Goal: Task Accomplishment & Management: Complete application form

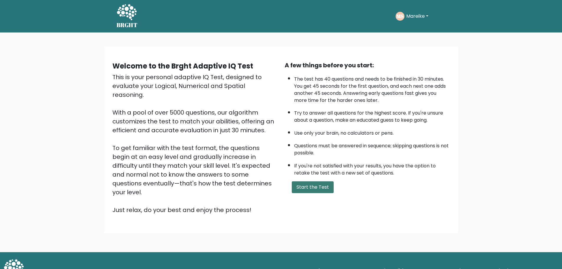
click at [305, 192] on button "Start the Test" at bounding box center [313, 187] width 42 height 12
click at [320, 189] on button "Start the Test" at bounding box center [313, 187] width 42 height 12
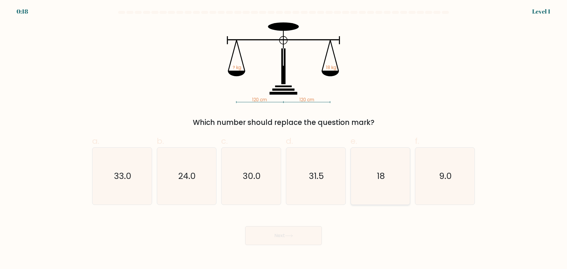
click at [378, 194] on icon "18" at bounding box center [379, 176] width 57 height 57
click at [284, 138] on input "e. 18" at bounding box center [283, 137] width 0 height 4
radio input "true"
click at [303, 240] on button "Next" at bounding box center [283, 235] width 77 height 19
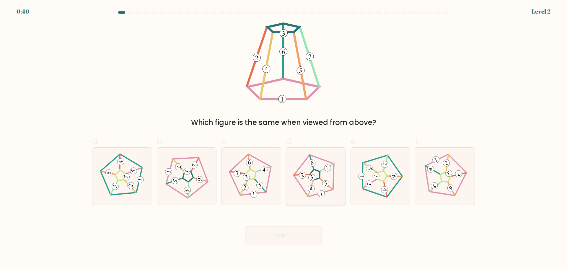
click at [312, 183] on 642 at bounding box center [310, 188] width 12 height 15
click at [284, 138] on input "d." at bounding box center [283, 137] width 0 height 4
radio input "true"
click at [295, 234] on button "Next" at bounding box center [283, 235] width 77 height 19
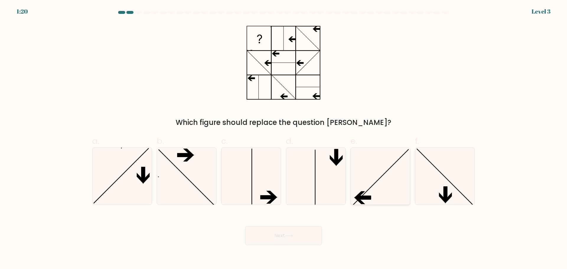
click at [376, 198] on icon at bounding box center [379, 176] width 57 height 57
click at [284, 138] on input "e." at bounding box center [283, 137] width 0 height 4
radio input "true"
click at [277, 241] on button "Next" at bounding box center [283, 235] width 77 height 19
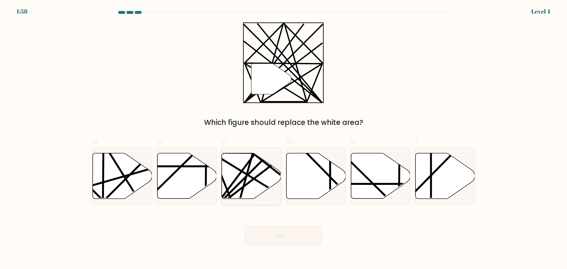
click at [257, 192] on icon at bounding box center [251, 175] width 59 height 45
click at [283, 138] on input "c." at bounding box center [283, 137] width 0 height 4
radio input "true"
click at [279, 236] on button "Next" at bounding box center [283, 235] width 77 height 19
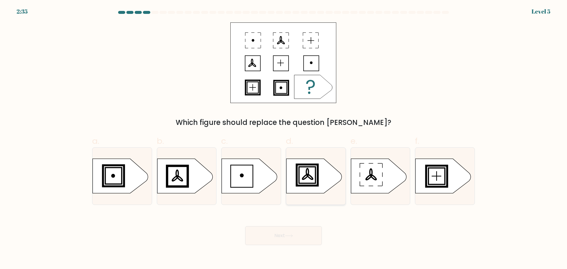
click at [307, 190] on icon at bounding box center [313, 175] width 55 height 35
click at [284, 138] on input "d." at bounding box center [283, 137] width 0 height 4
radio input "true"
click at [302, 241] on button "Next" at bounding box center [283, 235] width 77 height 19
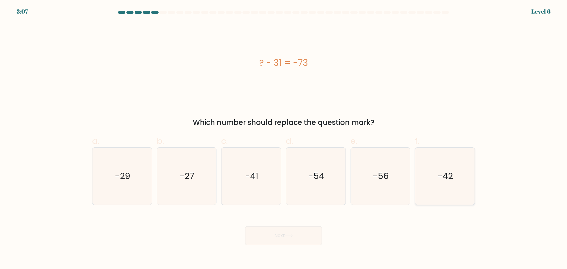
click at [444, 183] on icon "-42" at bounding box center [444, 176] width 57 height 57
click at [284, 138] on input "f. -42" at bounding box center [283, 137] width 0 height 4
radio input "true"
click at [310, 229] on button "Next" at bounding box center [283, 235] width 77 height 19
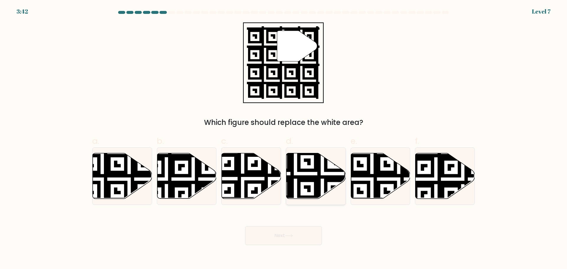
click at [311, 191] on icon at bounding box center [315, 175] width 59 height 45
click at [284, 138] on input "d." at bounding box center [283, 137] width 0 height 4
radio input "true"
click at [292, 240] on button "Next" at bounding box center [283, 235] width 77 height 19
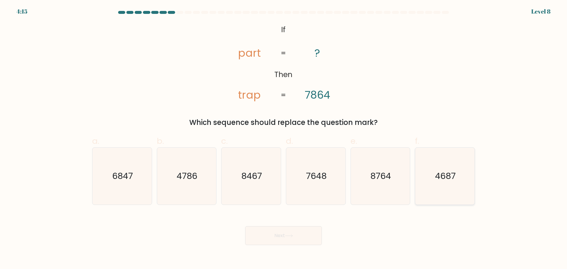
click at [447, 182] on icon "4687" at bounding box center [444, 176] width 57 height 57
click at [284, 138] on input "f. 4687" at bounding box center [283, 137] width 0 height 4
radio input "true"
click at [283, 233] on button "Next" at bounding box center [283, 235] width 77 height 19
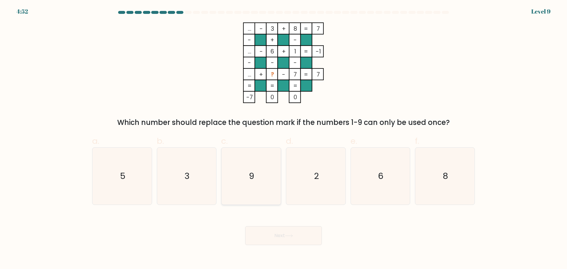
click at [275, 182] on icon "9" at bounding box center [251, 176] width 57 height 57
click at [283, 138] on input "c. 9" at bounding box center [283, 137] width 0 height 4
radio input "true"
click at [272, 240] on button "Next" at bounding box center [283, 235] width 77 height 19
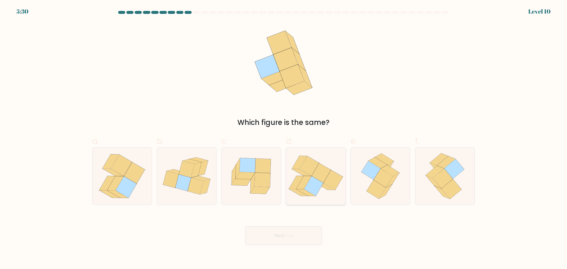
click at [324, 194] on icon at bounding box center [315, 176] width 59 height 52
click at [284, 138] on input "d." at bounding box center [283, 137] width 0 height 4
radio input "true"
click at [292, 236] on icon at bounding box center [289, 235] width 8 height 3
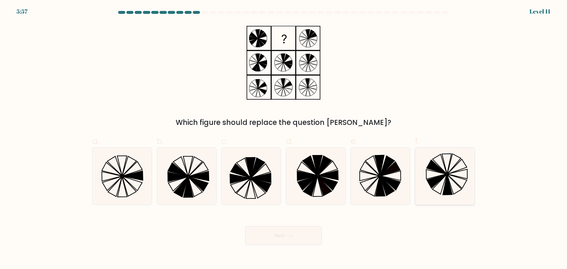
click at [427, 187] on icon at bounding box center [444, 176] width 57 height 57
click at [284, 138] on input "f." at bounding box center [283, 137] width 0 height 4
radio input "true"
click at [289, 239] on button "Next" at bounding box center [283, 235] width 77 height 19
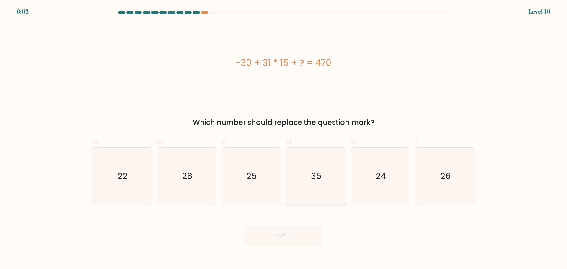
click at [302, 178] on icon "35" at bounding box center [315, 176] width 57 height 57
click at [284, 138] on input "d. 35" at bounding box center [283, 137] width 0 height 4
radio input "true"
click at [295, 240] on button "Next" at bounding box center [283, 235] width 77 height 19
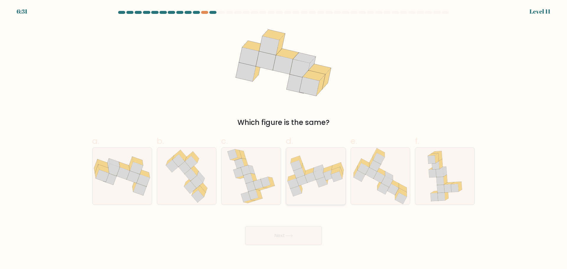
click at [298, 195] on icon at bounding box center [315, 176] width 59 height 41
click at [284, 138] on input "d." at bounding box center [283, 137] width 0 height 4
radio input "true"
click at [286, 239] on button "Next" at bounding box center [283, 235] width 77 height 19
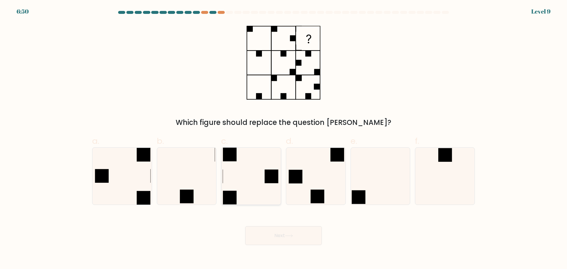
click at [269, 193] on icon at bounding box center [251, 176] width 57 height 57
click at [283, 138] on input "c." at bounding box center [283, 137] width 0 height 4
radio input "true"
click at [275, 231] on button "Next" at bounding box center [283, 235] width 77 height 19
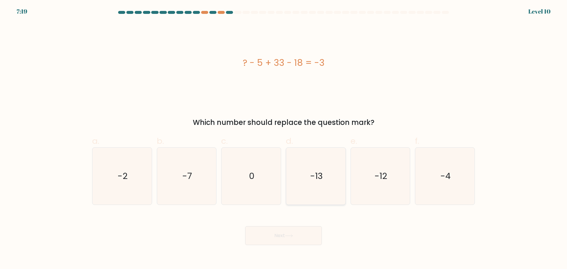
click at [305, 187] on icon "-13" at bounding box center [315, 176] width 57 height 57
click at [284, 138] on input "d. -13" at bounding box center [283, 137] width 0 height 4
radio input "true"
click at [305, 187] on icon "-13" at bounding box center [315, 176] width 56 height 56
click at [284, 138] on input "d. -13" at bounding box center [283, 137] width 0 height 4
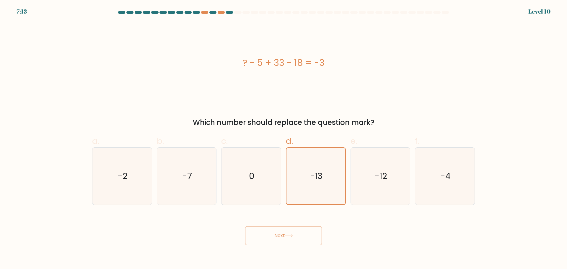
click at [294, 230] on button "Next" at bounding box center [283, 235] width 77 height 19
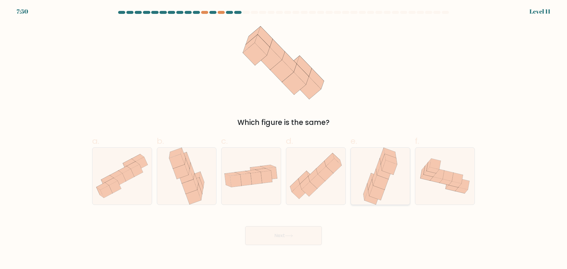
click at [376, 182] on icon at bounding box center [380, 182] width 15 height 14
click at [284, 138] on input "e." at bounding box center [283, 137] width 0 height 4
radio input "true"
click at [291, 231] on button "Next" at bounding box center [283, 235] width 77 height 19
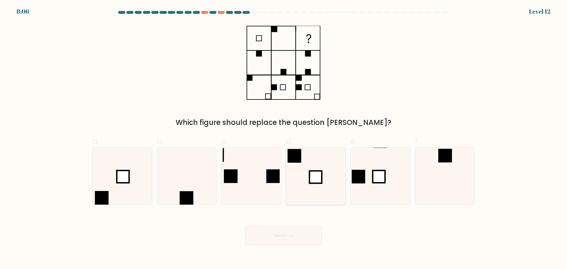
click at [304, 187] on icon at bounding box center [315, 176] width 57 height 57
click at [284, 138] on input "d." at bounding box center [283, 137] width 0 height 4
radio input "true"
click at [303, 232] on button "Next" at bounding box center [283, 235] width 77 height 19
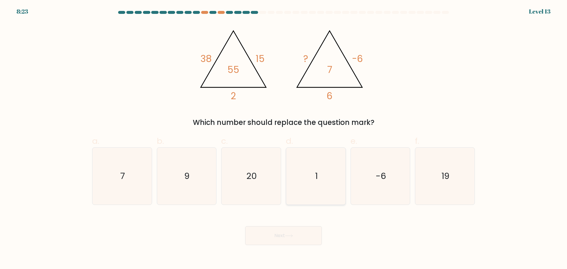
click at [343, 186] on icon "1" at bounding box center [315, 176] width 57 height 57
click at [284, 138] on input "d. 1" at bounding box center [283, 137] width 0 height 4
radio input "true"
click at [148, 183] on icon "7" at bounding box center [122, 176] width 57 height 57
click at [283, 138] on input "a. 7" at bounding box center [283, 137] width 0 height 4
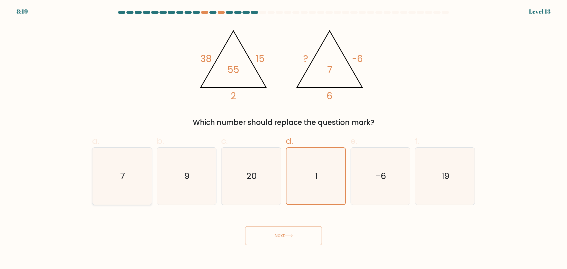
radio input "true"
click at [307, 238] on button "Next" at bounding box center [283, 235] width 77 height 19
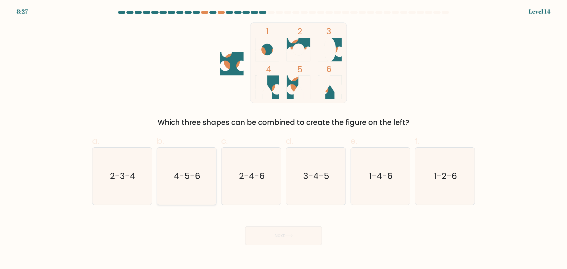
click at [194, 192] on icon "4-5-6" at bounding box center [186, 176] width 57 height 57
click at [283, 138] on input "b. 4-5-6" at bounding box center [283, 137] width 0 height 4
radio input "true"
click at [285, 230] on button "Next" at bounding box center [283, 235] width 77 height 19
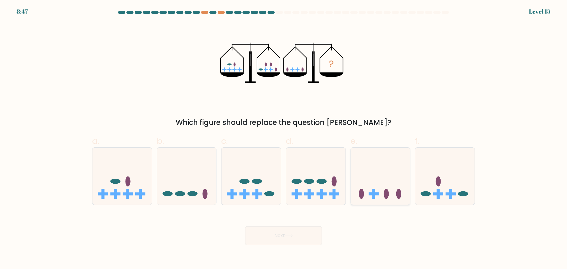
click at [370, 195] on rect at bounding box center [373, 193] width 10 height 3
click at [284, 138] on input "e." at bounding box center [283, 137] width 0 height 4
radio input "true"
click at [301, 239] on button "Next" at bounding box center [283, 235] width 77 height 19
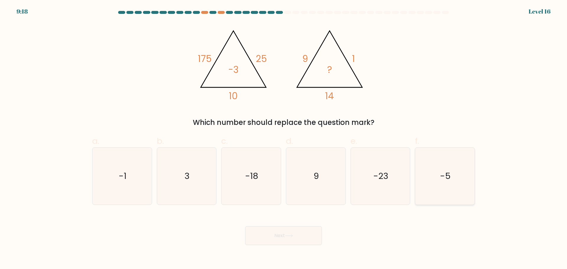
click at [441, 182] on text "-5" at bounding box center [445, 176] width 11 height 12
click at [284, 138] on input "f. -5" at bounding box center [283, 137] width 0 height 4
radio input "true"
click at [287, 235] on icon at bounding box center [289, 235] width 8 height 3
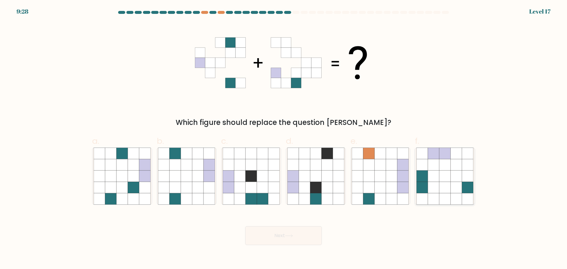
click at [436, 187] on icon at bounding box center [433, 187] width 11 height 11
click at [284, 138] on input "f." at bounding box center [283, 137] width 0 height 4
radio input "true"
click at [312, 235] on button "Next" at bounding box center [283, 235] width 77 height 19
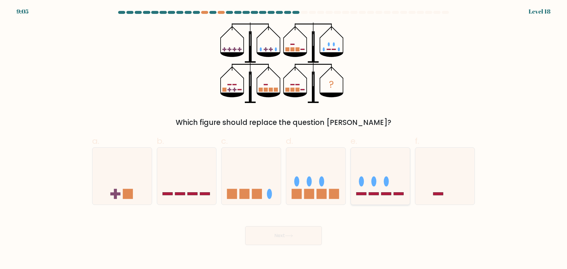
click at [364, 196] on icon at bounding box center [380, 175] width 59 height 49
click at [284, 138] on input "e." at bounding box center [283, 137] width 0 height 4
radio input "true"
click at [317, 188] on icon at bounding box center [315, 175] width 59 height 49
click at [284, 138] on input "d." at bounding box center [283, 137] width 0 height 4
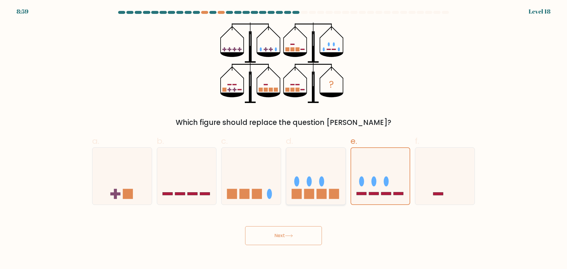
radio input "true"
click at [298, 238] on button "Next" at bounding box center [283, 235] width 77 height 19
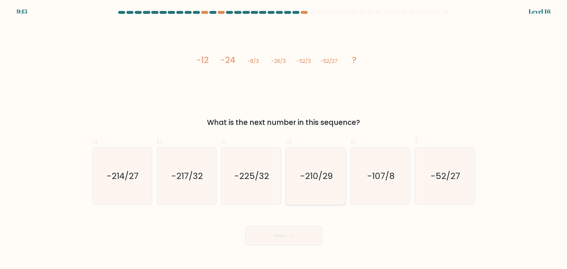
click at [301, 197] on icon "-210/29" at bounding box center [315, 176] width 57 height 57
click at [284, 138] on input "d. -210/29" at bounding box center [283, 137] width 0 height 4
radio input "true"
click at [293, 235] on icon at bounding box center [289, 235] width 8 height 3
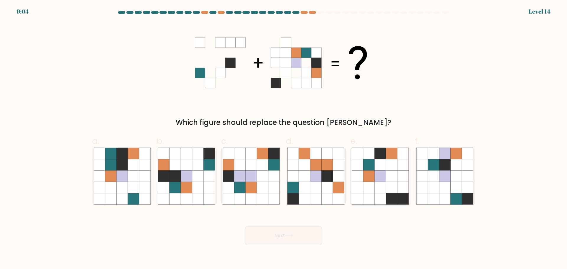
click at [368, 180] on icon at bounding box center [368, 175] width 11 height 11
click at [284, 138] on input "e." at bounding box center [283, 137] width 0 height 4
radio input "true"
click at [275, 199] on icon at bounding box center [273, 198] width 11 height 11
click at [283, 138] on input "c." at bounding box center [283, 137] width 0 height 4
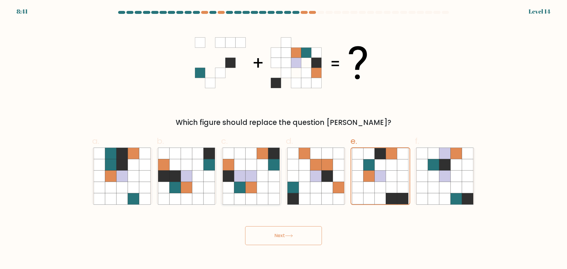
radio input "true"
click at [285, 236] on button "Next" at bounding box center [283, 235] width 77 height 19
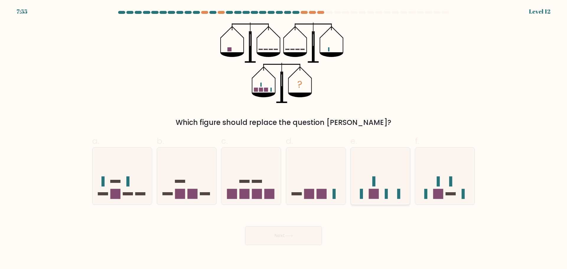
click at [375, 194] on rect at bounding box center [373, 194] width 10 height 10
click at [284, 138] on input "e." at bounding box center [283, 137] width 0 height 4
radio input "true"
click at [304, 241] on button "Next" at bounding box center [283, 235] width 77 height 19
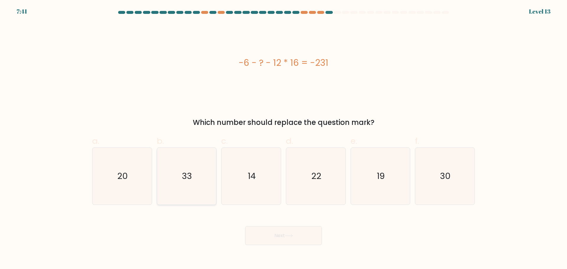
click at [201, 172] on icon "33" at bounding box center [186, 176] width 57 height 57
click at [283, 138] on input "b. 33" at bounding box center [283, 137] width 0 height 4
radio input "true"
click at [309, 235] on button "Next" at bounding box center [283, 235] width 77 height 19
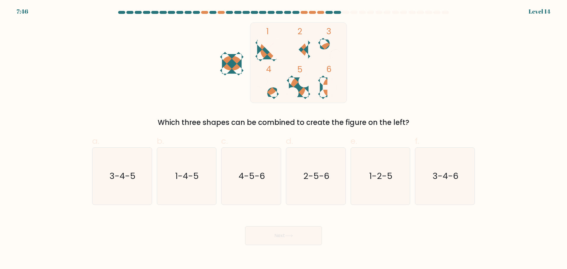
click at [302, 92] on ellipse at bounding box center [298, 87] width 15 height 20
click at [140, 192] on icon "3-4-5" at bounding box center [122, 176] width 57 height 57
click at [283, 138] on input "a. 3-4-5" at bounding box center [283, 137] width 0 height 4
radio input "true"
click at [287, 232] on button "Next" at bounding box center [283, 235] width 77 height 19
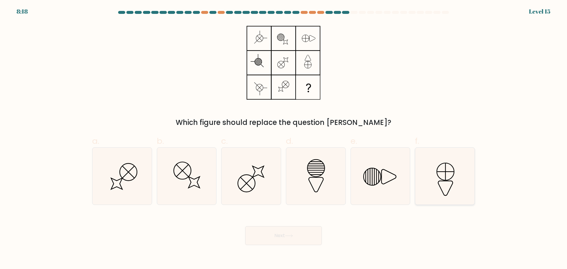
click at [451, 184] on icon at bounding box center [444, 176] width 57 height 57
click at [284, 138] on input "f." at bounding box center [283, 137] width 0 height 4
radio input "true"
click at [305, 241] on button "Next" at bounding box center [283, 235] width 77 height 19
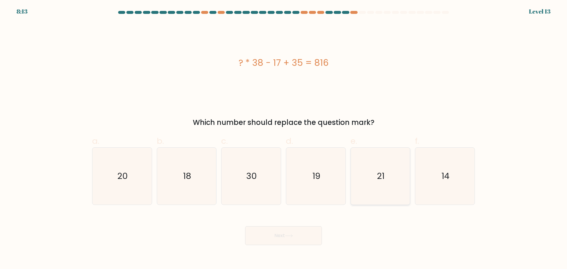
click at [371, 187] on icon "21" at bounding box center [379, 176] width 57 height 57
click at [284, 138] on input "e. 21" at bounding box center [283, 137] width 0 height 4
radio input "true"
click at [303, 240] on button "Next" at bounding box center [283, 235] width 77 height 19
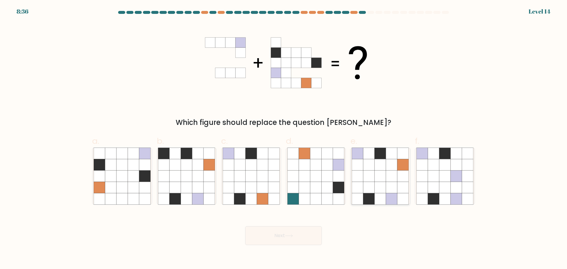
click at [381, 196] on icon at bounding box center [380, 198] width 11 height 11
click at [284, 138] on input "e." at bounding box center [283, 137] width 0 height 4
radio input "true"
click at [284, 237] on button "Next" at bounding box center [283, 235] width 77 height 19
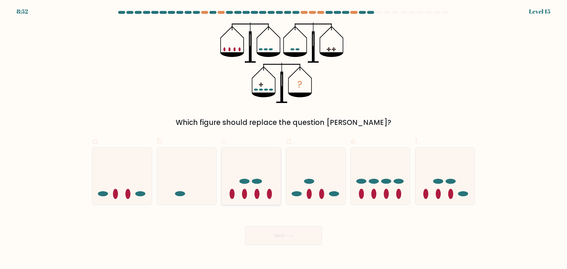
click at [256, 194] on ellipse at bounding box center [256, 194] width 5 height 10
click at [283, 138] on input "c." at bounding box center [283, 137] width 0 height 4
radio input "true"
click at [281, 242] on button "Next" at bounding box center [283, 235] width 77 height 19
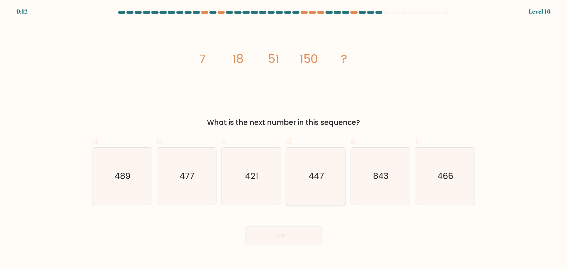
click at [335, 173] on icon "447" at bounding box center [315, 176] width 57 height 57
click at [284, 138] on input "d. 447" at bounding box center [283, 137] width 0 height 4
radio input "true"
click at [309, 232] on button "Next" at bounding box center [283, 235] width 77 height 19
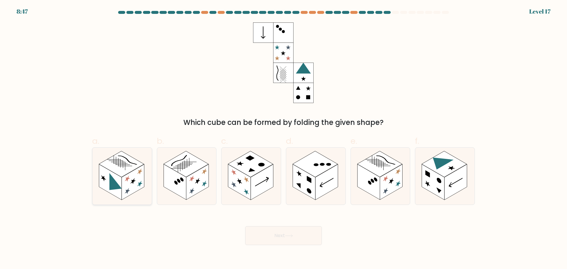
click at [132, 190] on rect at bounding box center [133, 182] width 22 height 36
click at [283, 138] on input "a." at bounding box center [283, 137] width 0 height 4
radio input "true"
click at [290, 231] on button "Next" at bounding box center [283, 235] width 77 height 19
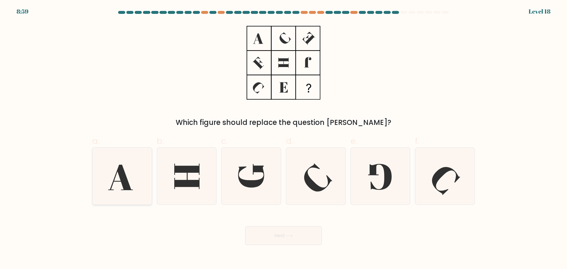
click at [133, 195] on icon at bounding box center [122, 176] width 57 height 57
click at [283, 138] on input "a." at bounding box center [283, 137] width 0 height 4
radio input "true"
click at [359, 179] on icon at bounding box center [379, 176] width 57 height 57
click at [284, 138] on input "e." at bounding box center [283, 137] width 0 height 4
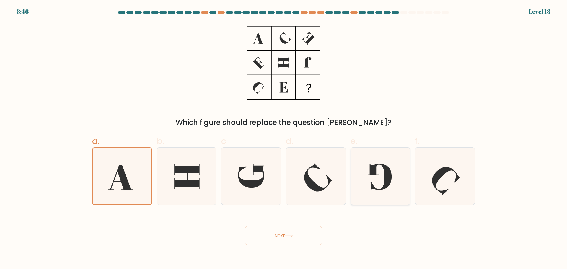
radio input "true"
click at [301, 230] on button "Next" at bounding box center [283, 235] width 77 height 19
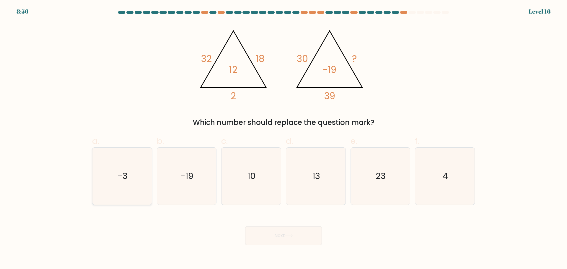
click at [151, 182] on div "-3" at bounding box center [122, 176] width 60 height 58
click at [283, 138] on input "a. -3" at bounding box center [283, 137] width 0 height 4
radio input "true"
click at [313, 241] on button "Next" at bounding box center [283, 235] width 77 height 19
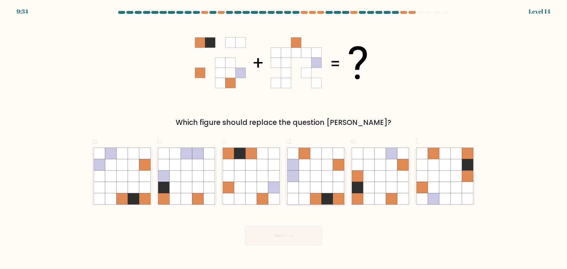
click at [324, 203] on icon at bounding box center [326, 198] width 11 height 11
click at [284, 138] on input "d." at bounding box center [283, 137] width 0 height 4
radio input "true"
click at [310, 240] on button "Next" at bounding box center [283, 235] width 77 height 19
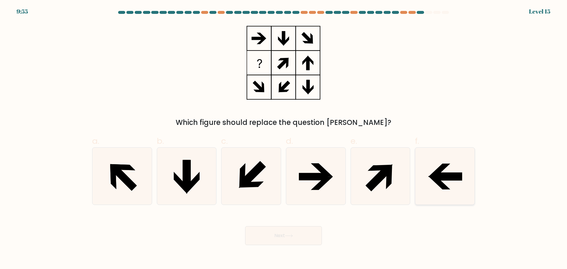
click at [436, 185] on icon at bounding box center [444, 176] width 57 height 57
click at [284, 138] on input "f." at bounding box center [283, 137] width 0 height 4
radio input "true"
click at [293, 239] on button "Next" at bounding box center [283, 235] width 77 height 19
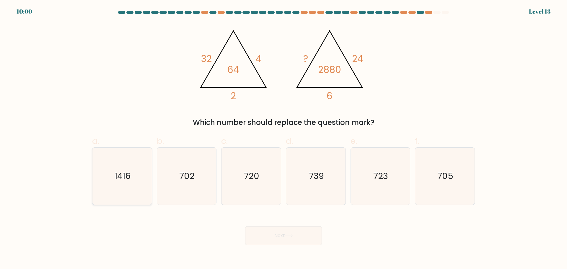
click at [107, 192] on icon "1416" at bounding box center [122, 176] width 57 height 57
click at [283, 138] on input "a. 1416" at bounding box center [283, 137] width 0 height 4
radio input "true"
click at [280, 233] on button "Next" at bounding box center [283, 235] width 77 height 19
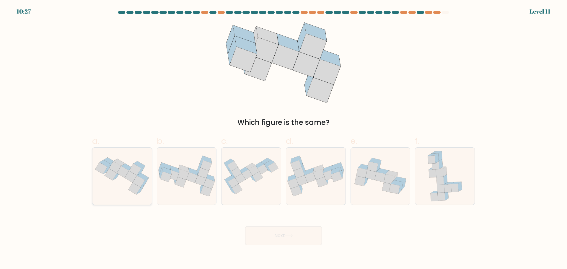
click at [119, 198] on icon at bounding box center [121, 176] width 59 height 44
click at [283, 138] on input "a." at bounding box center [283, 137] width 0 height 4
radio input "true"
click at [272, 235] on button "Next" at bounding box center [283, 235] width 77 height 19
